Goal: Download file/media

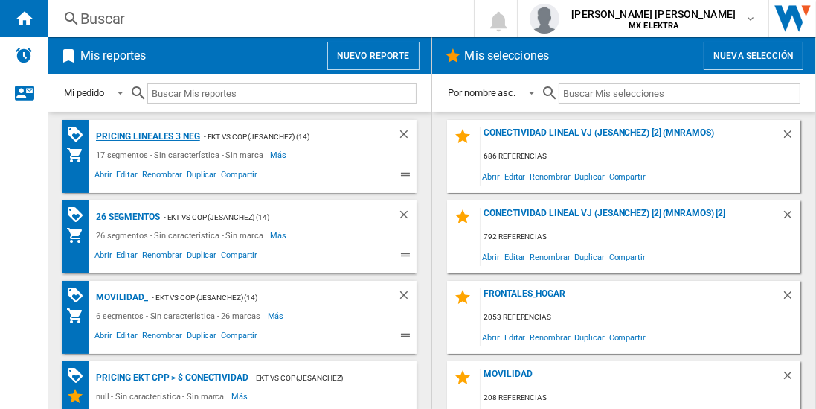
click at [147, 135] on div "Pricing lineales 3 neg" at bounding box center [146, 136] width 108 height 19
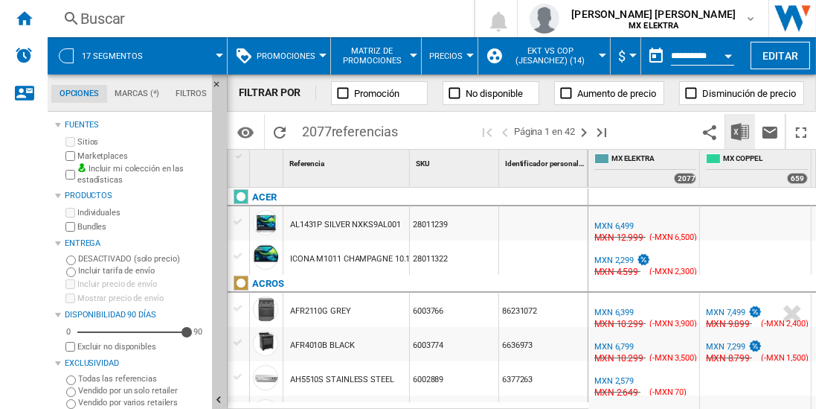
click at [741, 131] on img "Descargar en Excel" at bounding box center [741, 132] width 18 height 18
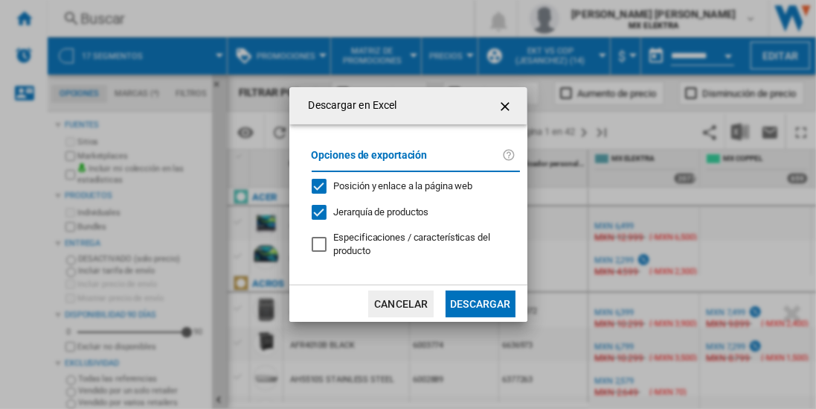
click at [480, 302] on button "Descargar" at bounding box center [480, 303] width 69 height 27
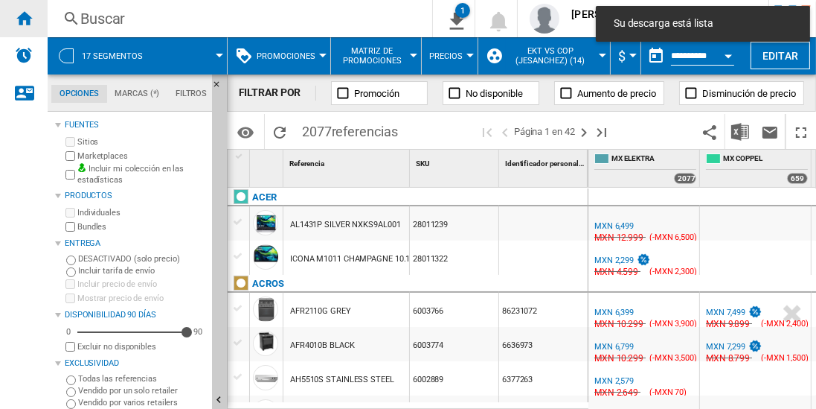
click at [24, 18] on ng-md-icon "Inicio" at bounding box center [24, 18] width 18 height 18
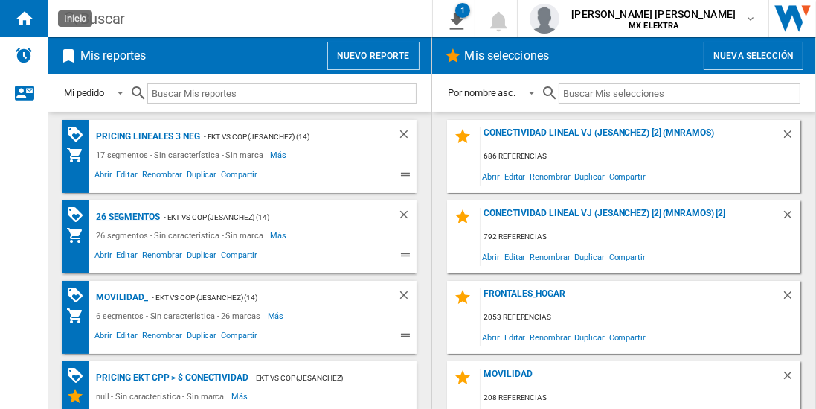
click at [128, 215] on div "26 segmentos" at bounding box center [126, 217] width 68 height 19
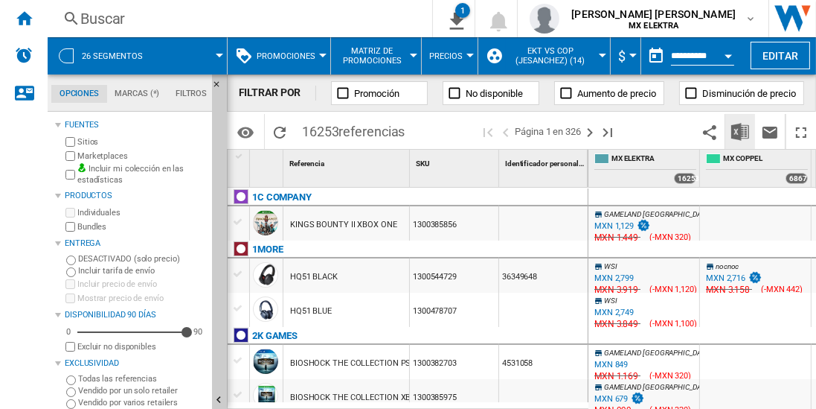
click at [741, 131] on img "Descargar en Excel" at bounding box center [741, 132] width 18 height 18
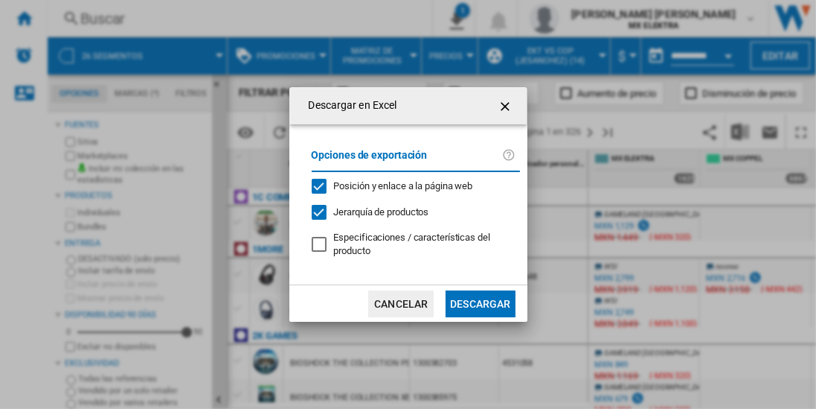
click at [480, 302] on button "Descargar" at bounding box center [480, 303] width 69 height 27
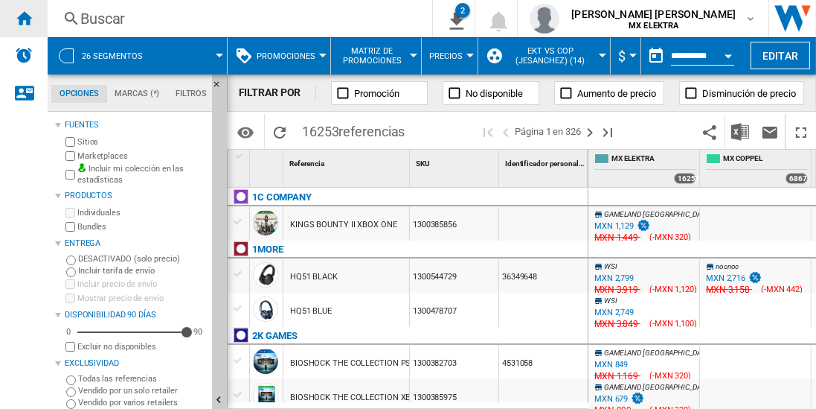
click at [24, 18] on ng-md-icon "Inicio" at bounding box center [24, 18] width 18 height 18
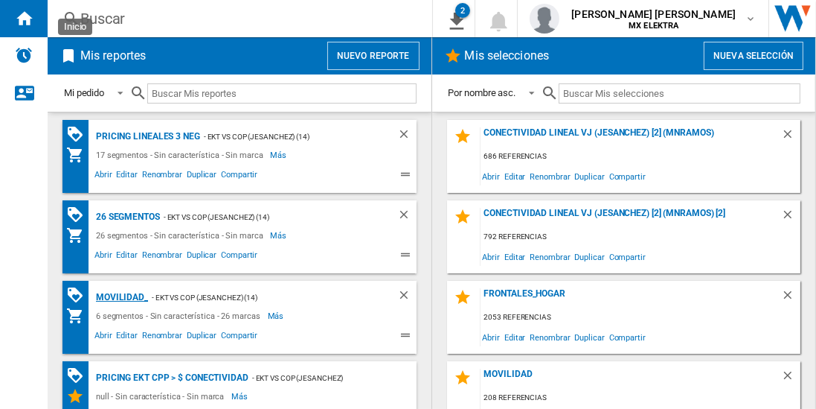
click at [120, 295] on div "MOVILIDAD_" at bounding box center [120, 297] width 56 height 19
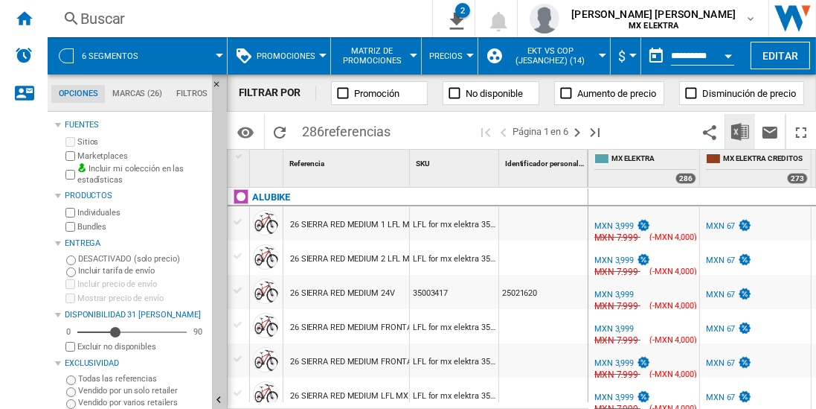
click at [741, 131] on img "Descargar en Excel" at bounding box center [741, 132] width 18 height 18
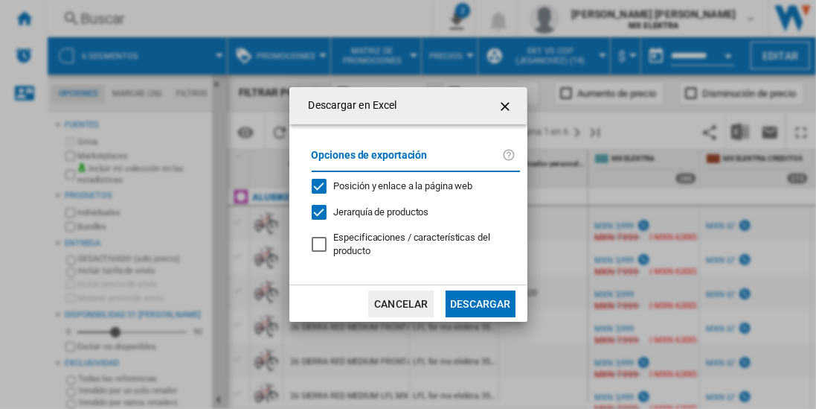
click at [480, 302] on button "Descargar" at bounding box center [480, 303] width 69 height 27
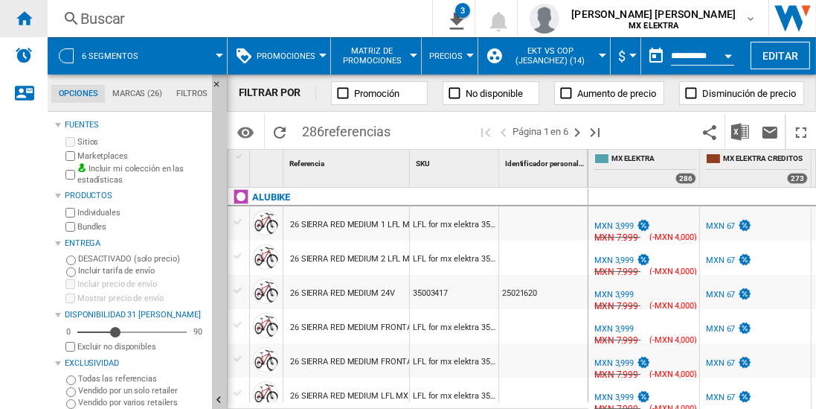
click at [24, 18] on ng-md-icon "Inicio" at bounding box center [24, 18] width 18 height 18
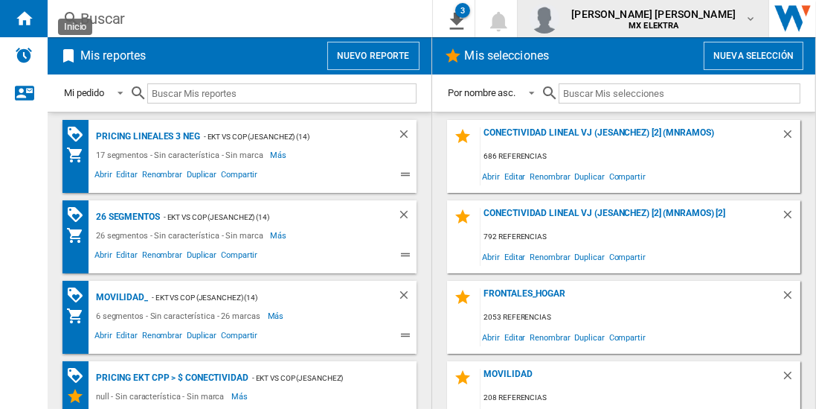
click at [658, 19] on span "juan carlos romero marta" at bounding box center [654, 14] width 164 height 15
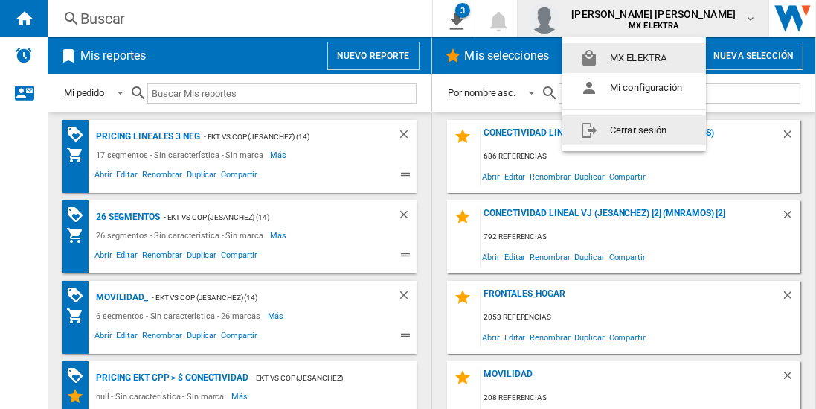
click at [628, 128] on button "Cerrar sesión" at bounding box center [635, 130] width 144 height 30
